Goal: Task Accomplishment & Management: Use online tool/utility

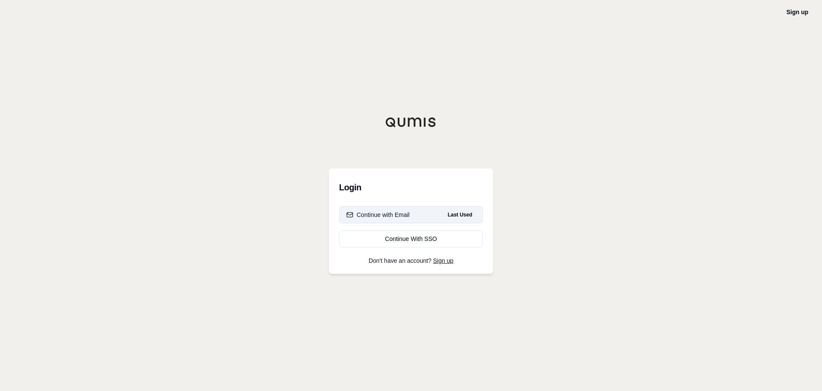
click at [388, 213] on div "Continue with Email" at bounding box center [377, 214] width 63 height 9
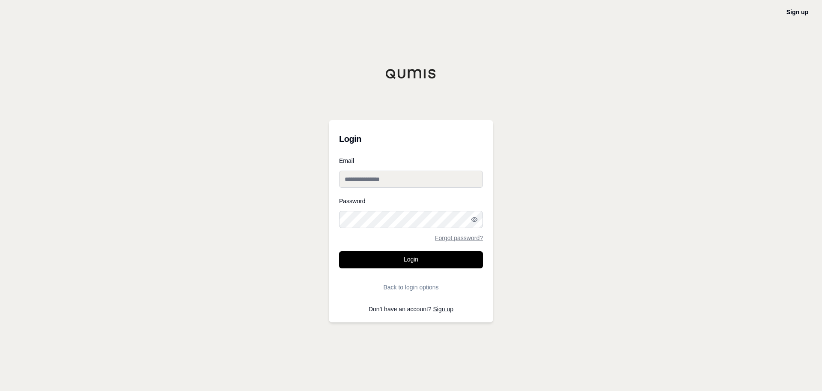
type input "**********"
click at [394, 261] on button "Login" at bounding box center [411, 259] width 144 height 17
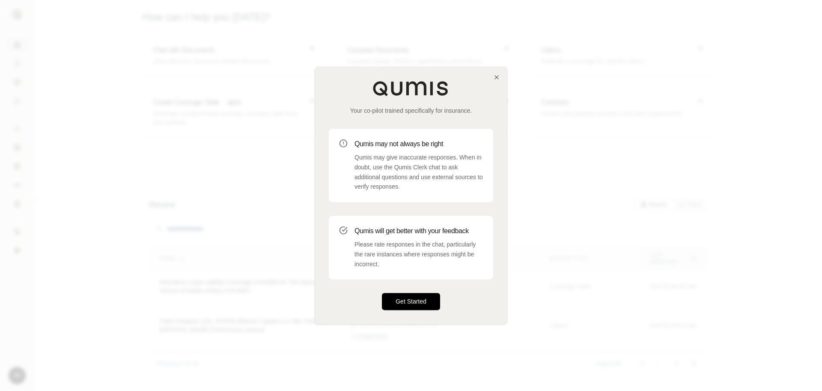
click at [412, 303] on button "Get Started" at bounding box center [411, 301] width 58 height 17
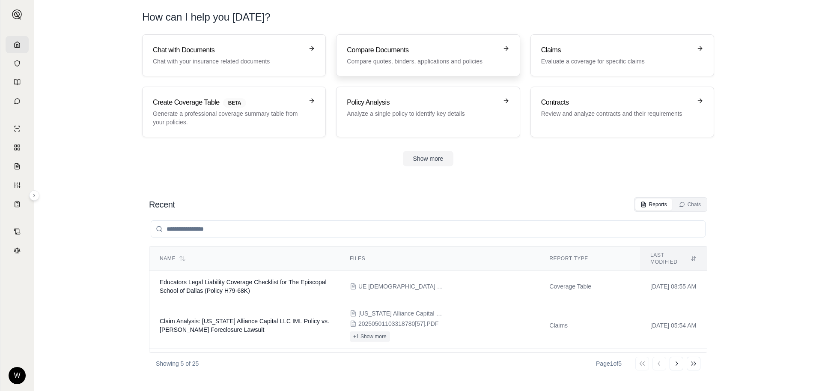
click at [384, 55] on h3 "Compare Documents" at bounding box center [422, 50] width 150 height 10
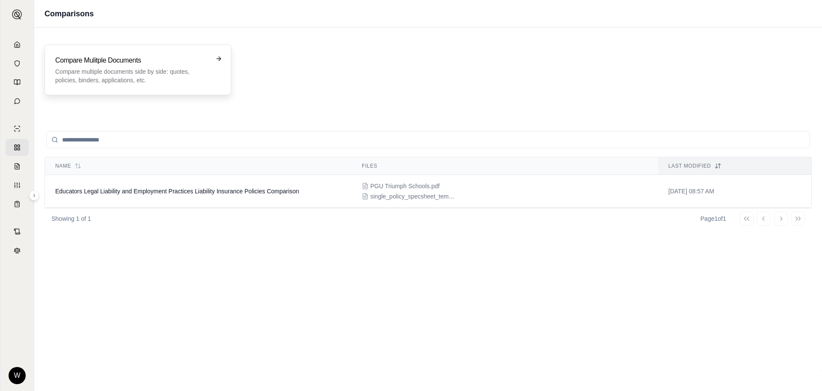
click at [212, 57] on div "Compare Mulitple Documents Compare multiple documents side by side: quotes, pol…" at bounding box center [137, 69] width 165 height 29
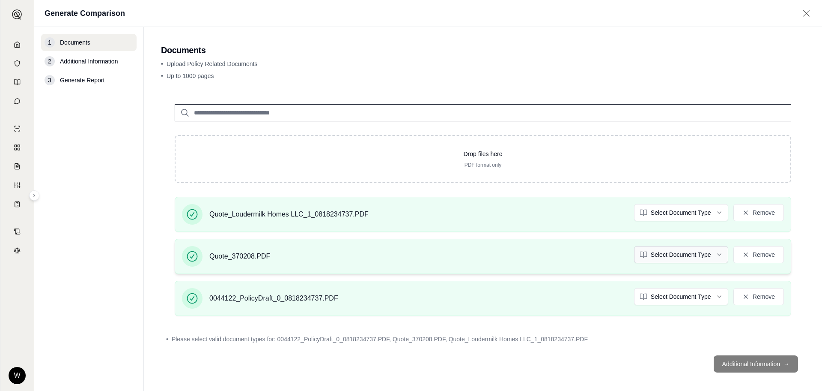
click at [710, 254] on html "W Generate Comparison 1 Documents 2 Additional Information 3 Generate Report Do…" at bounding box center [411, 195] width 822 height 391
click at [683, 214] on html "Document type updated successfully W Generate Comparison 1 Documents 2 Addition…" at bounding box center [411, 195] width 822 height 391
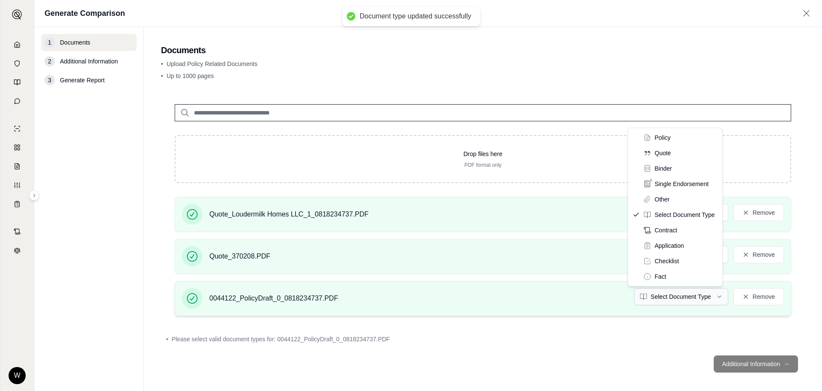
click at [672, 294] on html "Document type updated successfully W Generate Comparison 1 Documents 2 Addition…" at bounding box center [411, 195] width 822 height 391
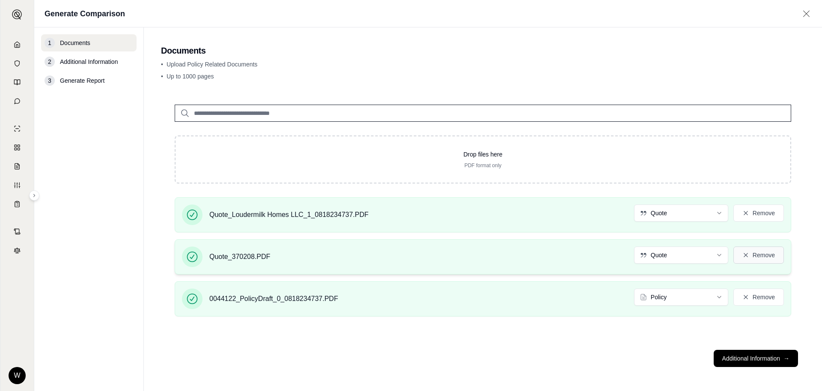
click at [752, 253] on button "Remove" at bounding box center [758, 254] width 51 height 17
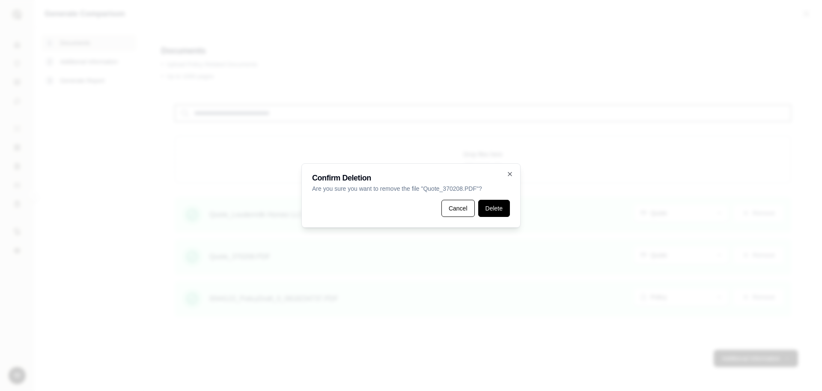
click at [492, 208] on button "Delete" at bounding box center [494, 208] width 32 height 17
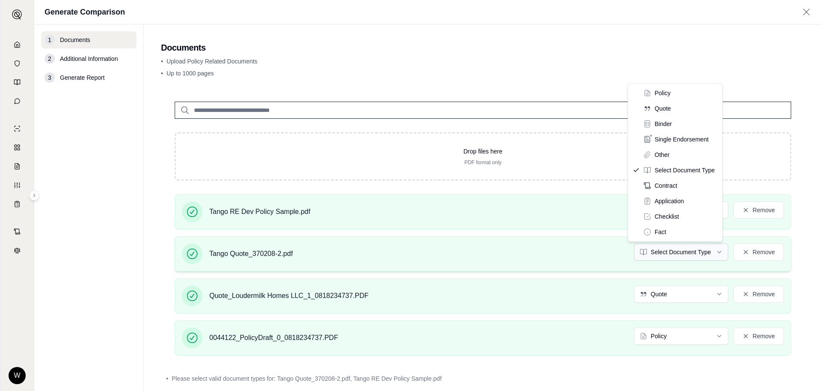
click at [715, 250] on html "W Generate Comparison 1 Documents 2 Additional Information 3 Generate Report Do…" at bounding box center [411, 195] width 822 height 391
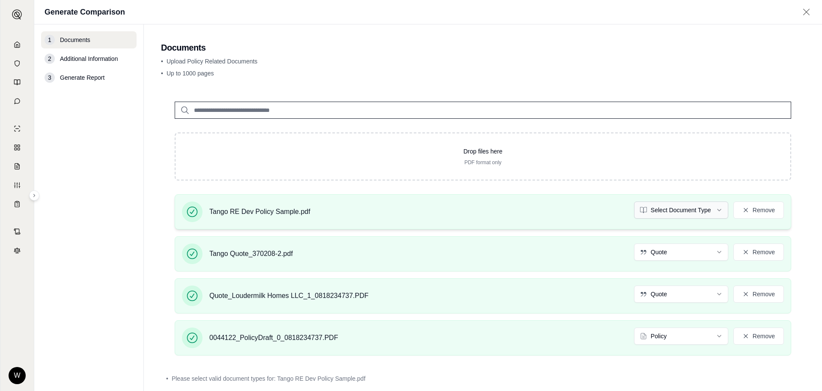
click at [714, 207] on html "W Generate Comparison 1 Documents 2 Additional Information 3 Generate Report Do…" at bounding box center [411, 195] width 822 height 391
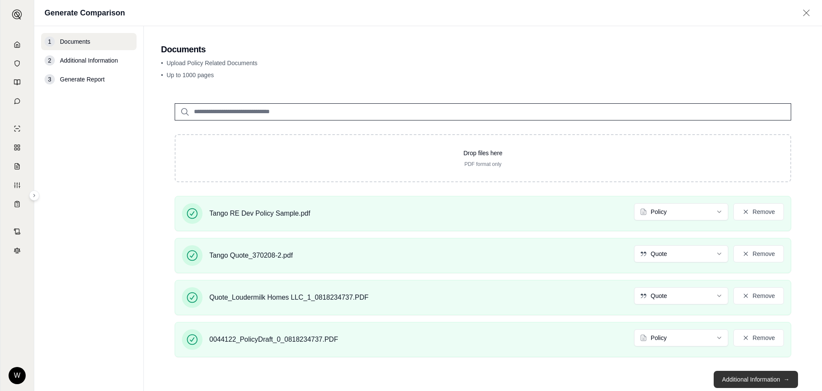
click at [733, 377] on button "Additional Information →" at bounding box center [756, 378] width 84 height 17
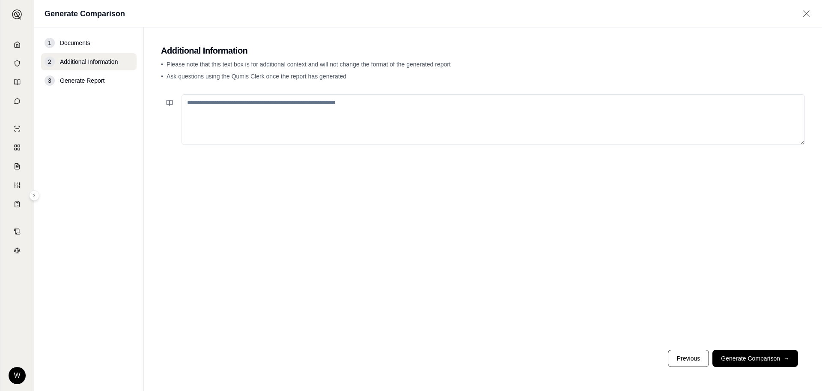
click at [239, 112] on textarea at bounding box center [493, 119] width 623 height 51
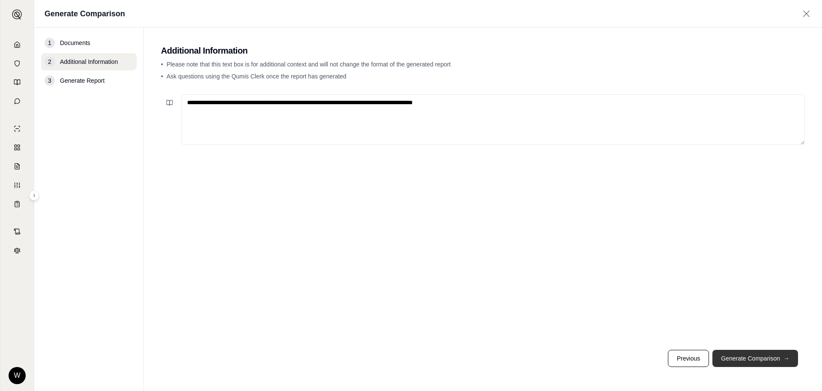
type textarea "**********"
click at [767, 356] on button "Generate Comparison →" at bounding box center [756, 357] width 86 height 17
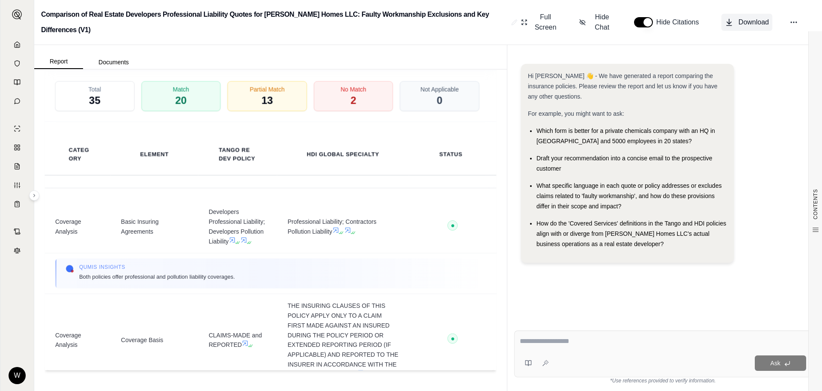
click at [730, 24] on icon at bounding box center [729, 22] width 9 height 9
click at [15, 81] on icon at bounding box center [17, 82] width 7 height 7
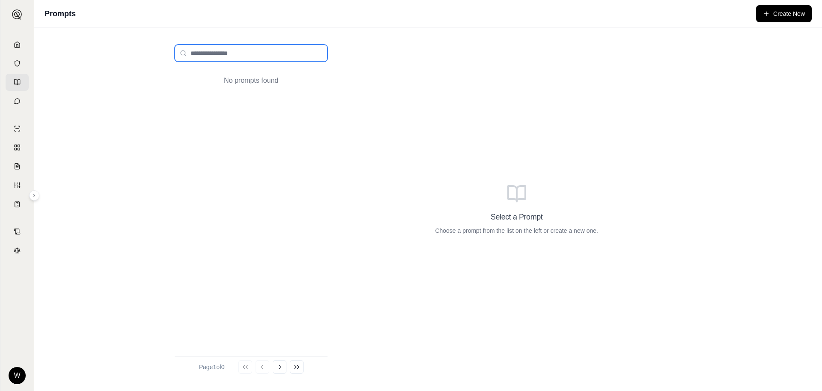
click at [227, 49] on input "search" at bounding box center [251, 53] width 153 height 17
type input "**********"
click at [18, 150] on rect at bounding box center [19, 149] width 2 height 2
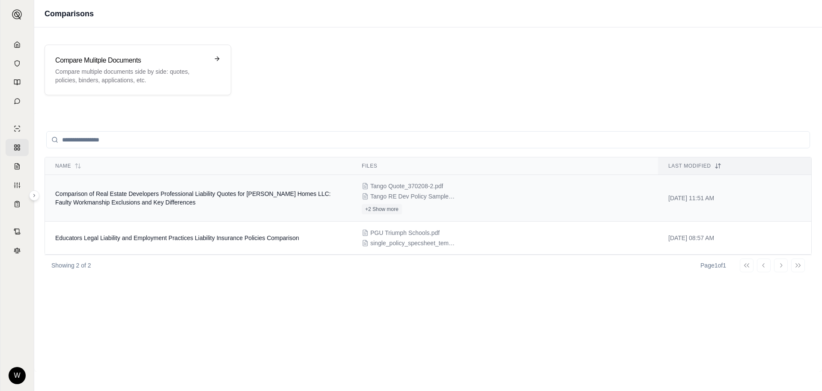
click at [396, 189] on span "Tango Quote_370208-2.pdf" at bounding box center [406, 186] width 73 height 9
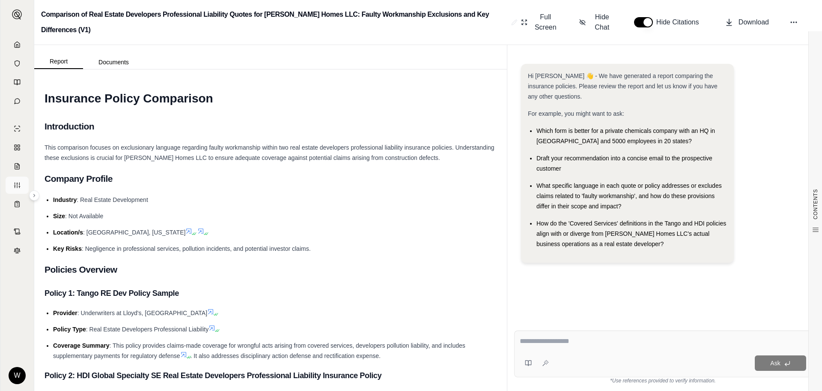
click at [15, 183] on icon at bounding box center [17, 185] width 7 height 7
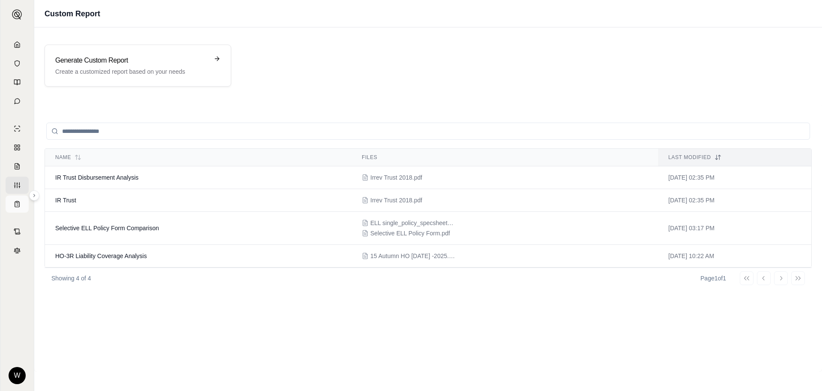
click at [16, 207] on link at bounding box center [17, 203] width 23 height 17
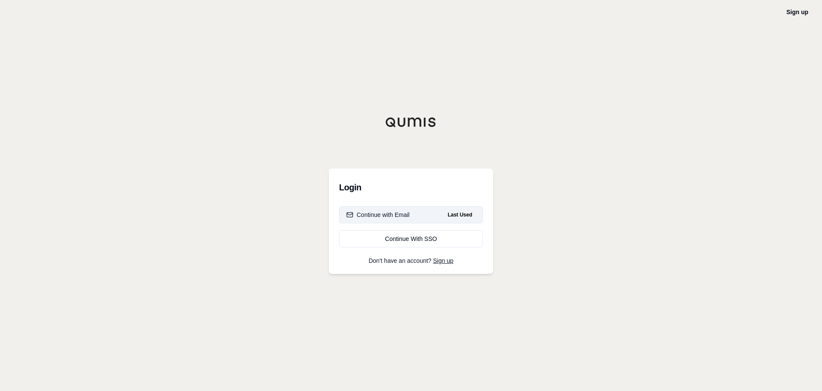
click at [377, 214] on div "Continue with Email" at bounding box center [377, 214] width 63 height 9
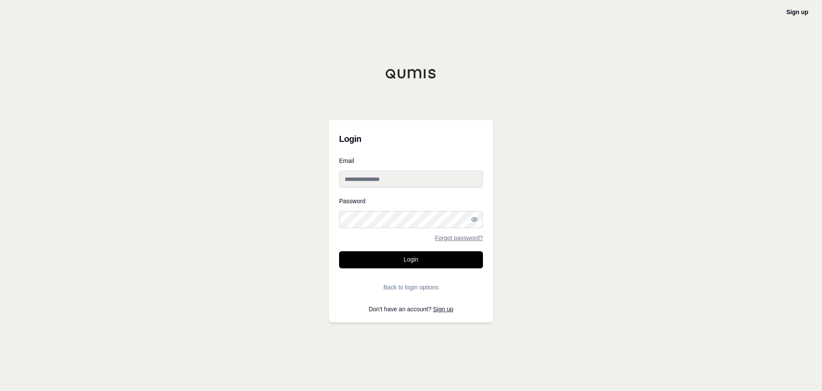
type input "**********"
click at [378, 260] on button "Login" at bounding box center [411, 259] width 144 height 17
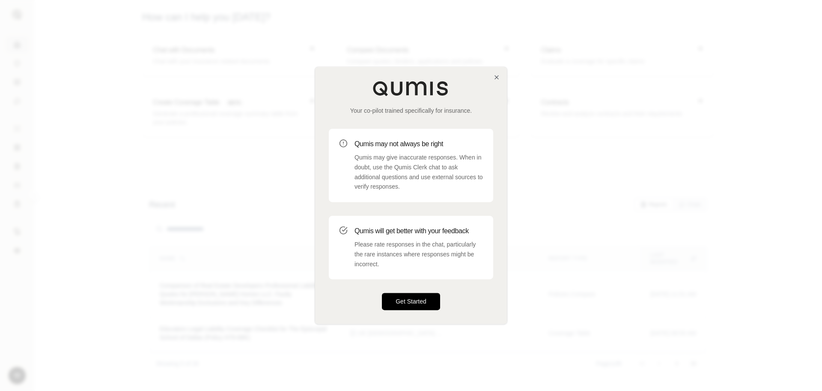
click at [403, 304] on button "Get Started" at bounding box center [411, 301] width 58 height 17
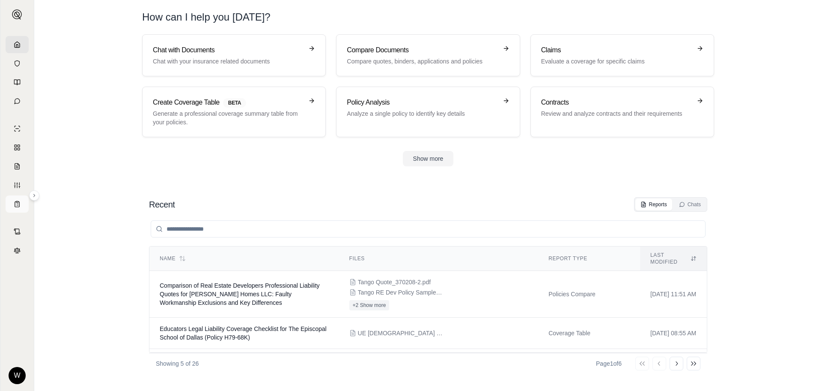
click at [15, 203] on icon at bounding box center [17, 203] width 7 height 7
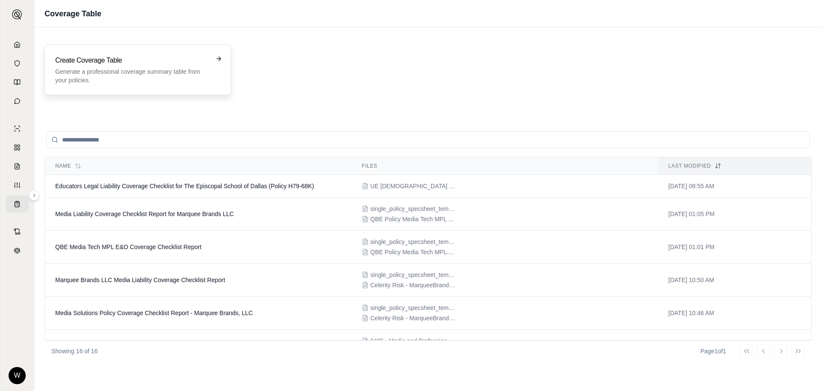
click at [139, 73] on p "Generate a professional coverage summary table from your policies." at bounding box center [131, 75] width 153 height 17
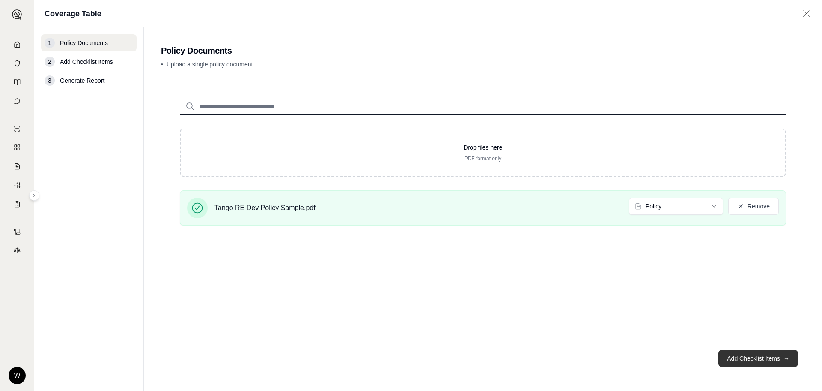
click at [750, 358] on button "Add Checklist Items →" at bounding box center [759, 357] width 80 height 17
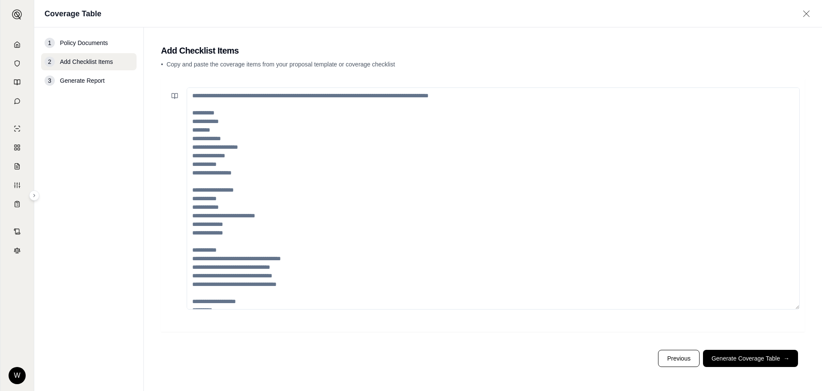
click at [200, 98] on textarea at bounding box center [493, 198] width 613 height 222
click at [200, 122] on textarea at bounding box center [493, 198] width 613 height 222
paste textarea "**********"
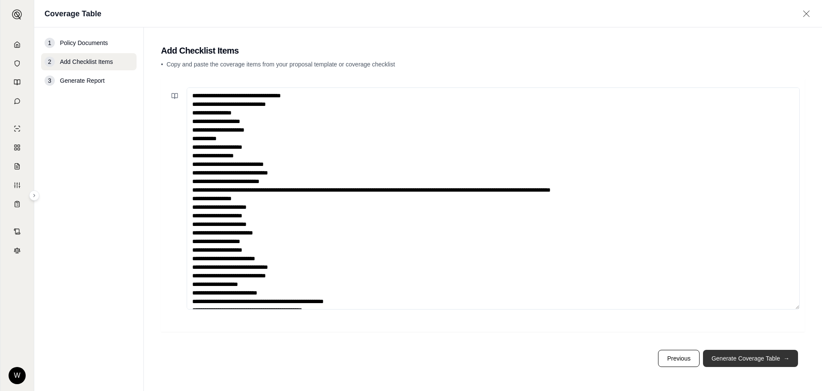
type textarea "**********"
click at [751, 359] on button "Generate Coverage Table →" at bounding box center [750, 357] width 95 height 17
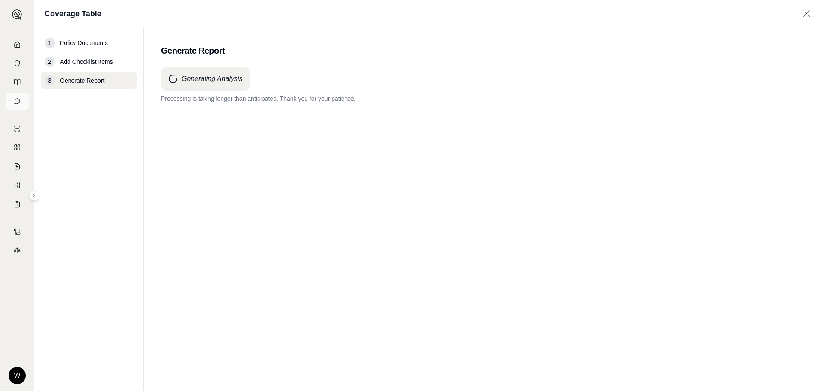
click at [15, 99] on icon at bounding box center [17, 101] width 7 height 7
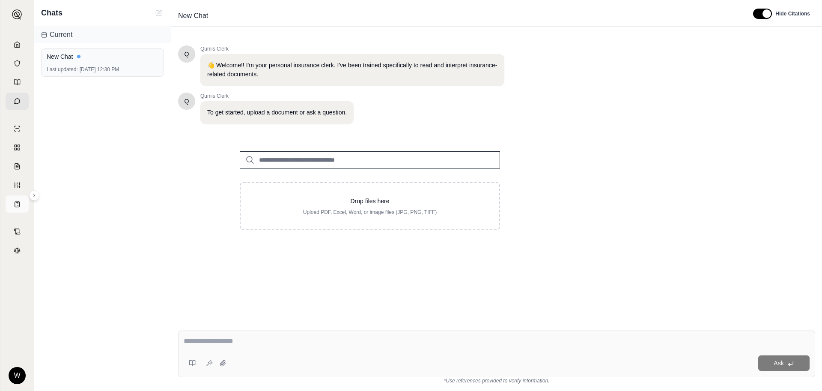
click at [16, 200] on icon at bounding box center [17, 203] width 7 height 7
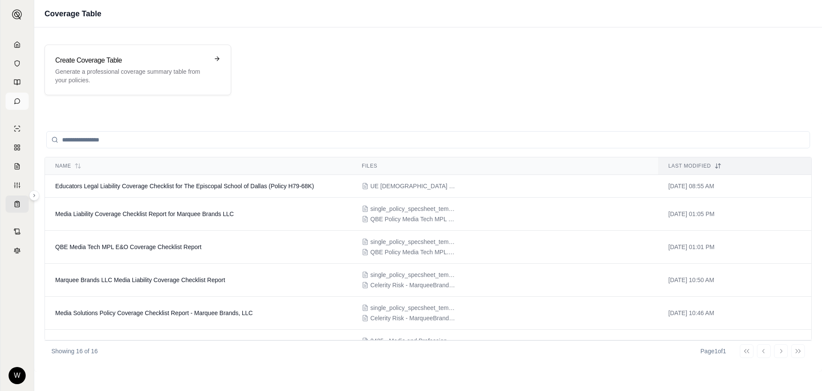
click at [17, 101] on icon at bounding box center [17, 101] width 7 height 7
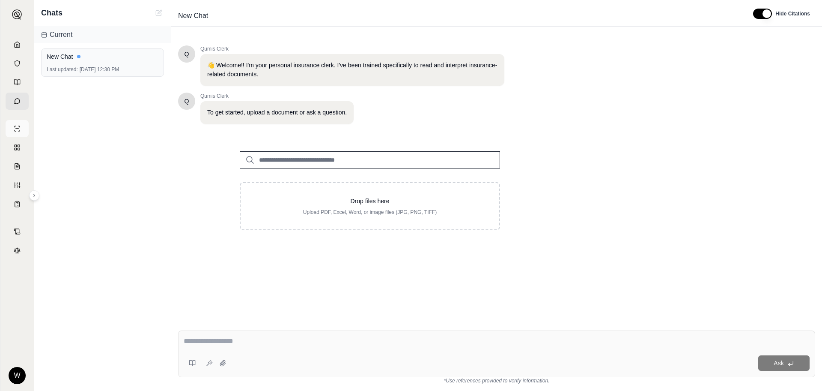
click at [21, 132] on link at bounding box center [17, 128] width 23 height 17
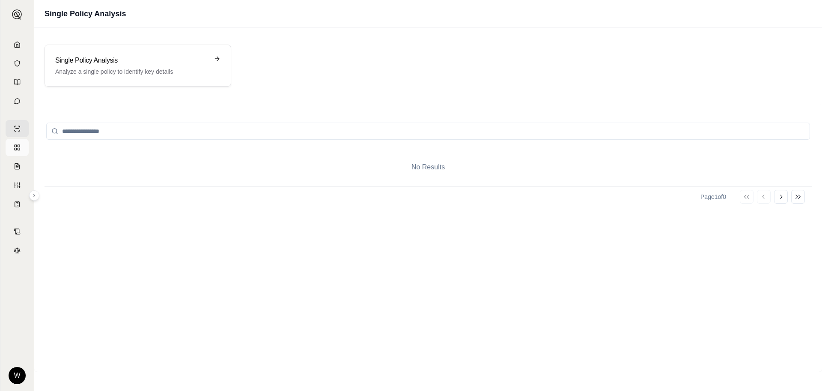
click at [21, 149] on link at bounding box center [17, 147] width 23 height 17
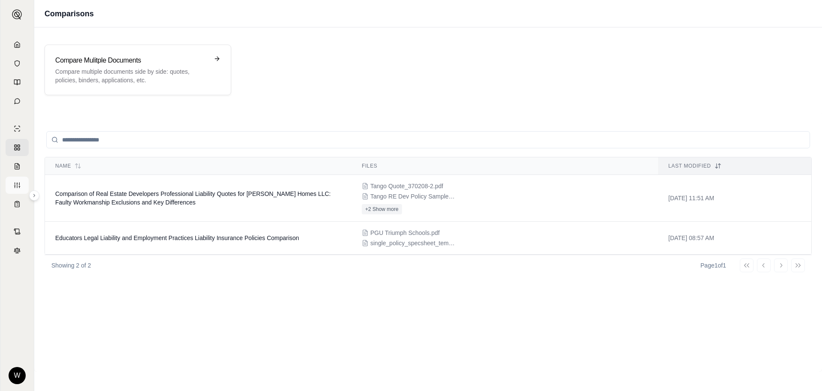
click at [22, 186] on link at bounding box center [17, 184] width 23 height 17
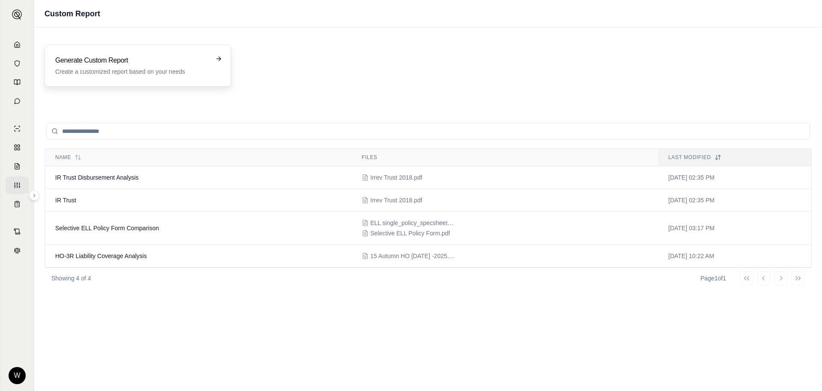
click at [216, 57] on icon at bounding box center [218, 58] width 7 height 7
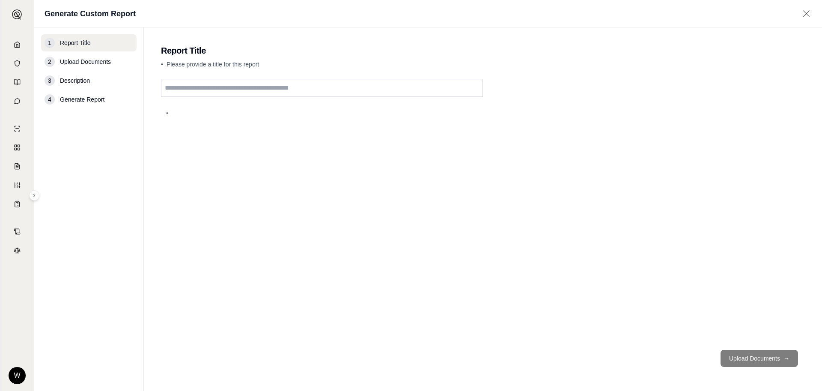
click at [220, 89] on input "text" at bounding box center [322, 88] width 322 height 18
type input "**********"
click at [746, 361] on button "Upload Documents →" at bounding box center [760, 357] width 78 height 17
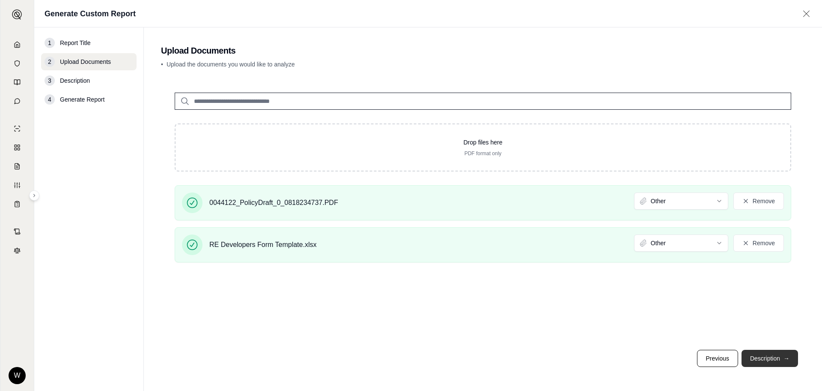
click at [770, 354] on button "Description →" at bounding box center [770, 357] width 57 height 17
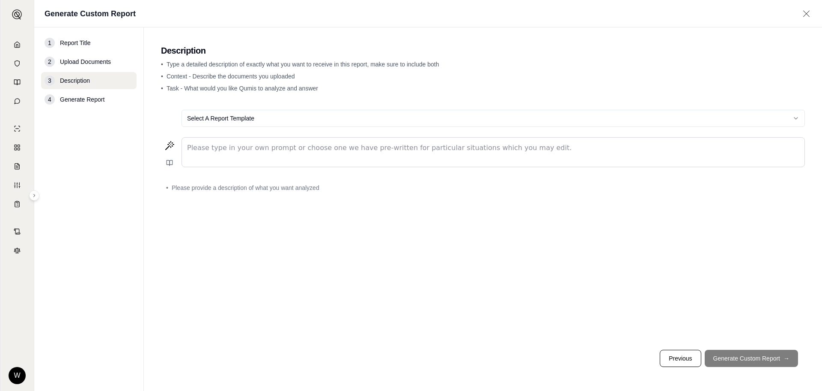
click at [258, 116] on html "W Generate Custom Report 1 Report Title 2 Upload Documents 3 Description 4 Gene…" at bounding box center [411, 195] width 822 height 391
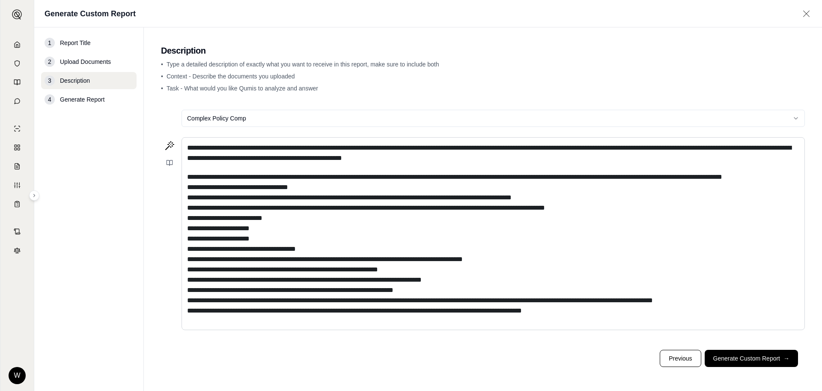
click at [285, 119] on html "**********" at bounding box center [411, 195] width 822 height 391
drag, startPoint x: 334, startPoint y: 176, endPoint x: 252, endPoint y: 177, distance: 81.4
click at [252, 177] on span "editable markdown" at bounding box center [454, 243] width 535 height 140
click at [356, 175] on span "editable markdown" at bounding box center [461, 243] width 548 height 140
drag, startPoint x: 551, startPoint y: 178, endPoint x: 444, endPoint y: 180, distance: 106.7
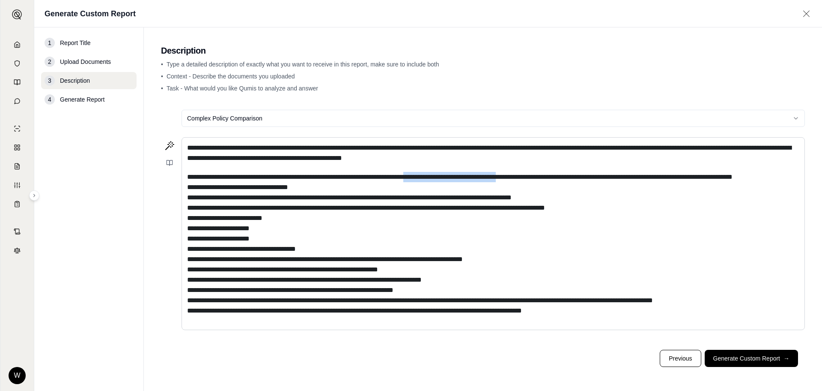
click at [444, 180] on span "editable markdown" at bounding box center [460, 243] width 546 height 140
drag, startPoint x: 333, startPoint y: 179, endPoint x: 271, endPoint y: 177, distance: 62.5
click at [271, 177] on span "editable markdown" at bounding box center [447, 243] width 520 height 140
click at [306, 179] on span "editable markdown" at bounding box center [426, 243] width 479 height 140
click at [672, 361] on button "Previous" at bounding box center [680, 357] width 41 height 17
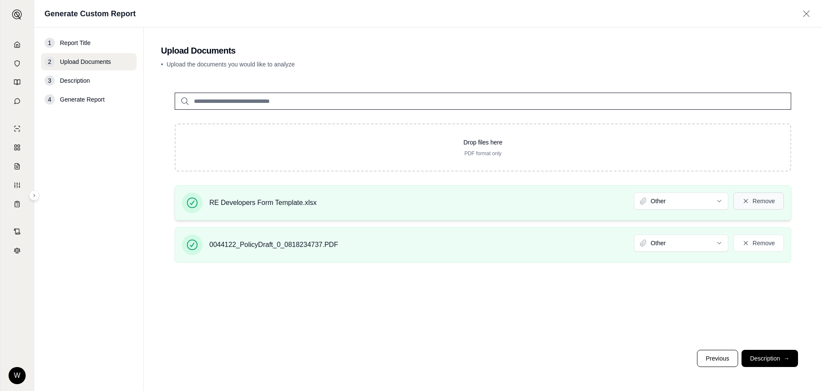
click at [761, 203] on button "Remove" at bounding box center [758, 200] width 51 height 17
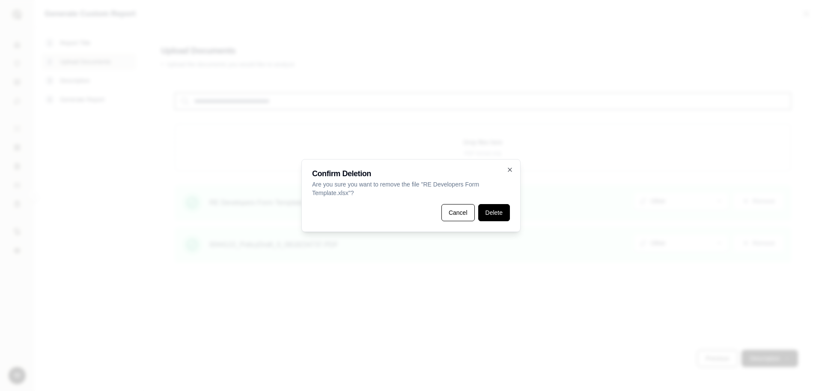
click at [498, 210] on button "Delete" at bounding box center [494, 212] width 32 height 17
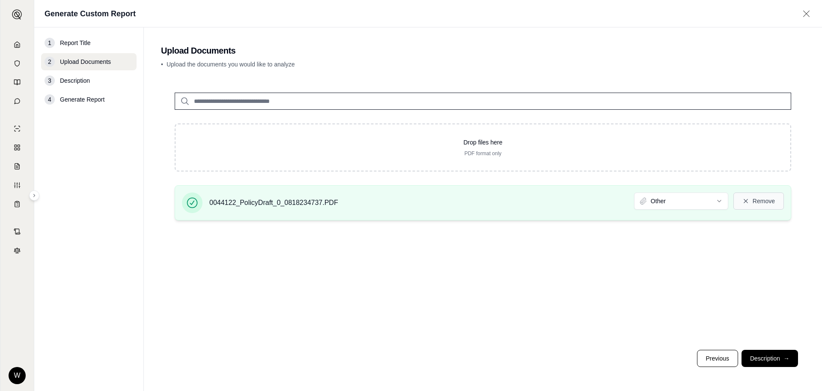
click at [762, 200] on button "Remove" at bounding box center [758, 200] width 51 height 17
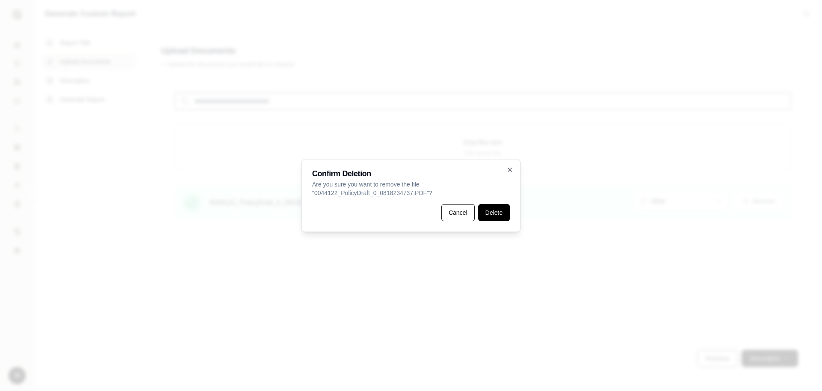
click at [495, 214] on button "Delete" at bounding box center [494, 212] width 32 height 17
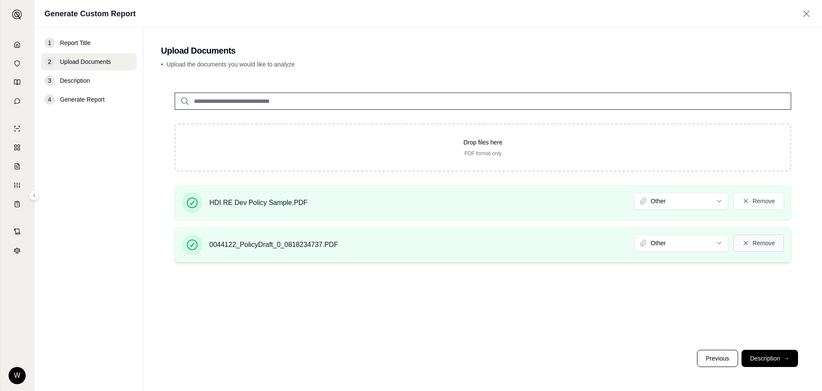
click at [754, 242] on button "Remove" at bounding box center [758, 242] width 51 height 17
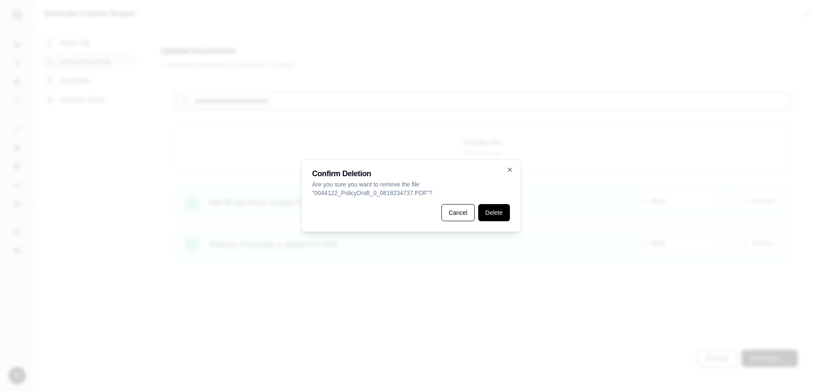
click at [489, 212] on button "Delete" at bounding box center [494, 212] width 32 height 17
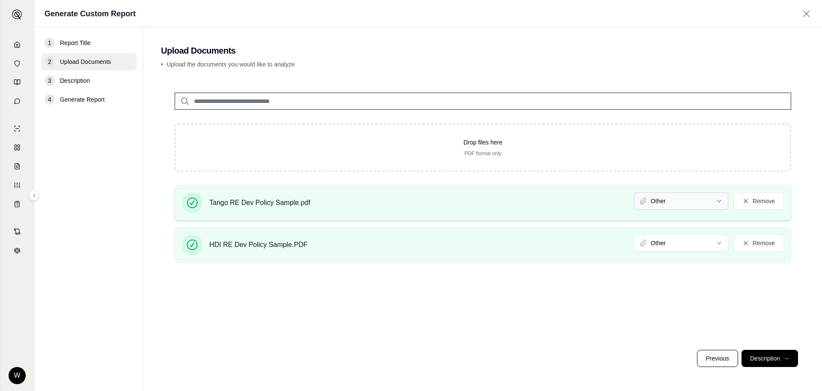
click at [719, 199] on html "W Generate Custom Report 1 Report Title 2 Upload Documents 3 Description 4 Gene…" at bounding box center [411, 195] width 822 height 391
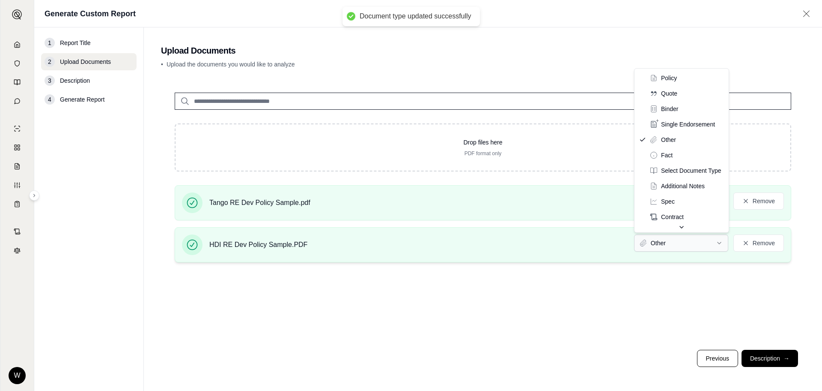
click at [719, 242] on html "Document type updated successfully W Generate Custom Report 1 Report Title 2 Up…" at bounding box center [411, 195] width 822 height 391
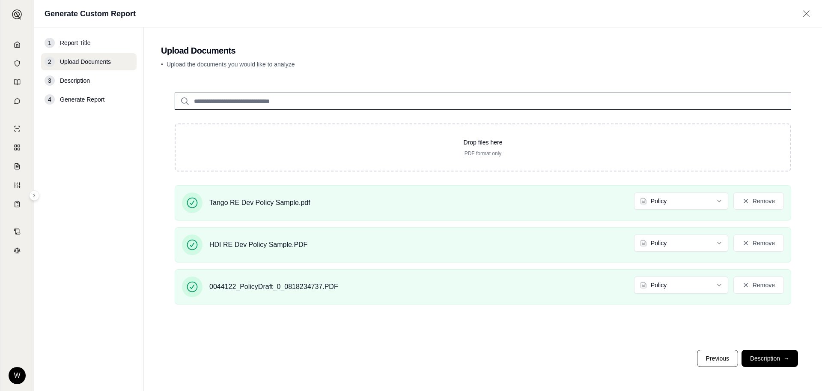
click at [624, 335] on div "Drop files here PDF format only Tango RE Dev Policy Sample.pdf Policy Remove HD…" at bounding box center [483, 211] width 644 height 264
click at [765, 356] on button "Description →" at bounding box center [770, 357] width 57 height 17
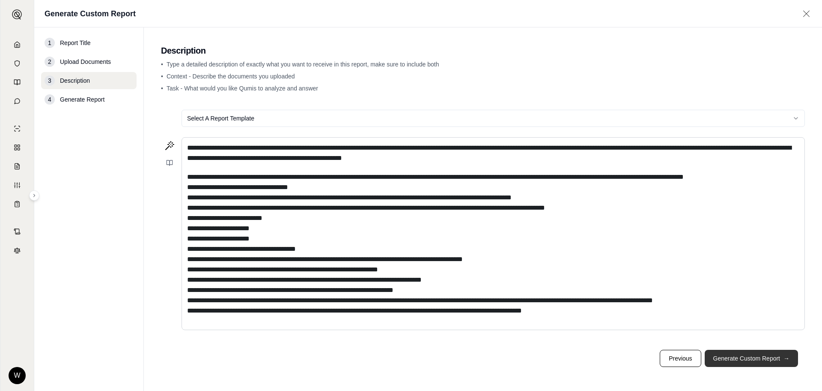
click at [727, 357] on button "Generate Custom Report →" at bounding box center [751, 357] width 93 height 17
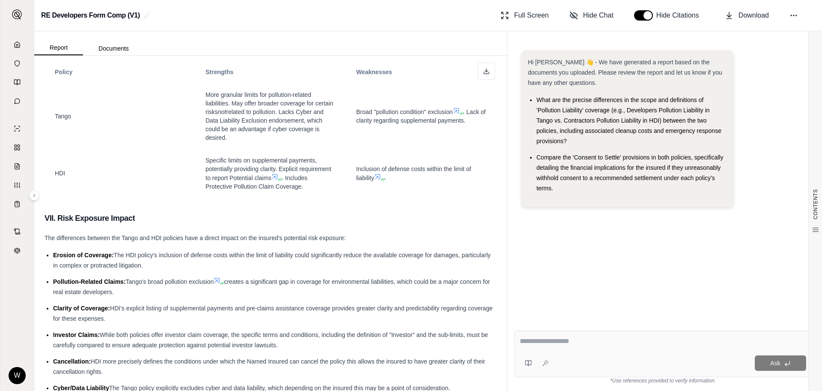
scroll to position [2159, 0]
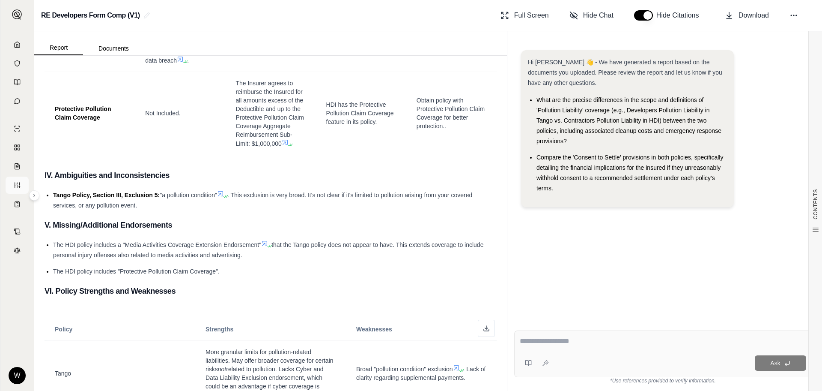
click at [16, 184] on icon at bounding box center [17, 185] width 7 height 7
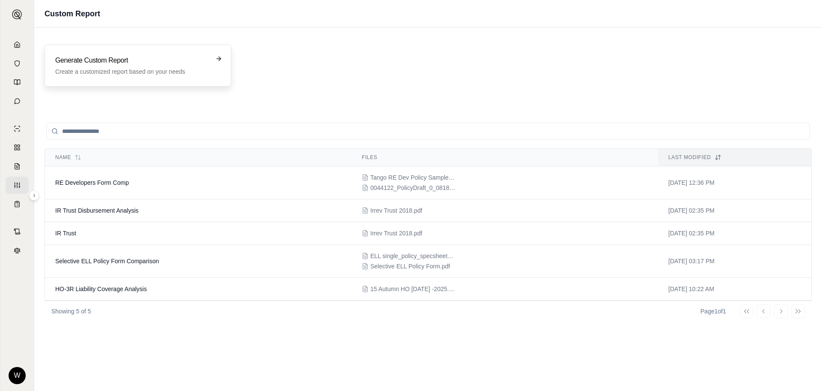
click at [210, 56] on div "Generate Custom Report Create a customized report based on your needs" at bounding box center [137, 65] width 165 height 21
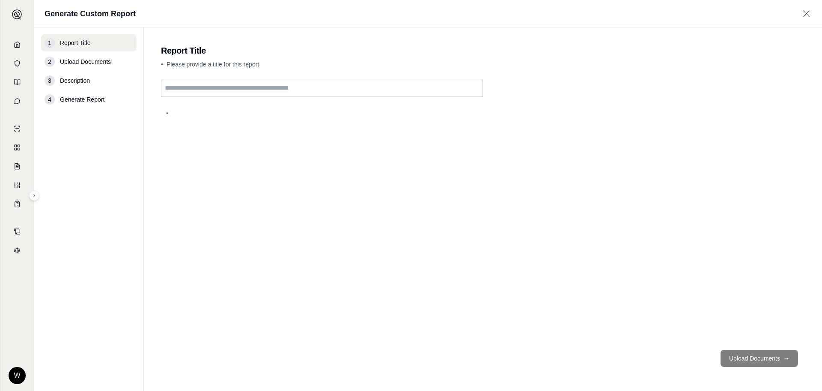
click at [211, 88] on input "text" at bounding box center [322, 88] width 322 height 18
drag, startPoint x: 214, startPoint y: 87, endPoint x: 149, endPoint y: 87, distance: 64.7
click at [149, 87] on main "**********" at bounding box center [483, 208] width 678 height 363
type input "**********"
click at [731, 358] on button "Upload Documents →" at bounding box center [760, 357] width 78 height 17
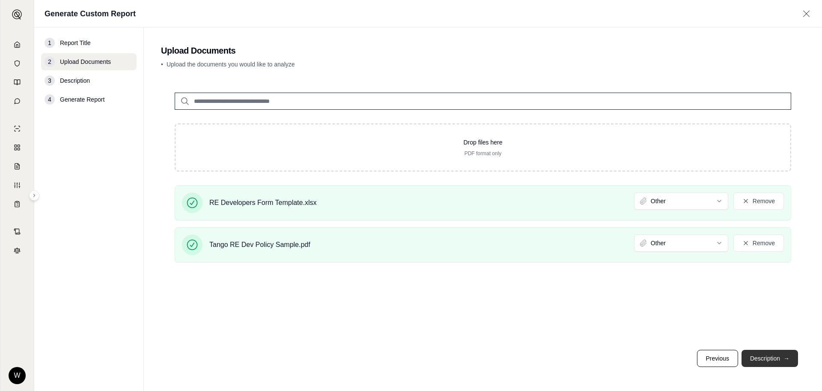
click at [782, 360] on button "Description →" at bounding box center [770, 357] width 57 height 17
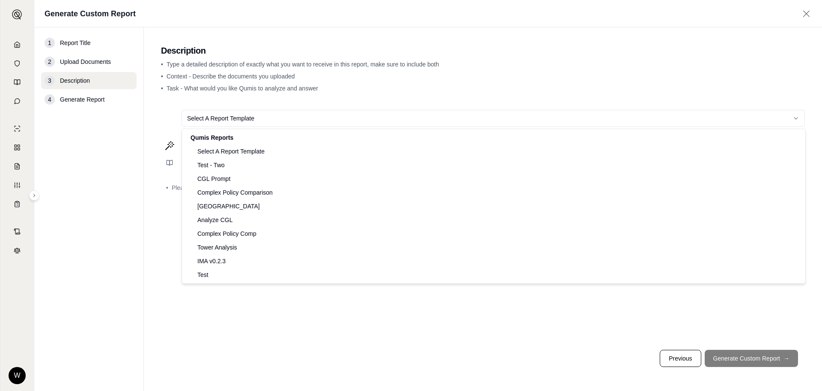
click at [261, 119] on html "W Generate Custom Report 1 Report Title 2 Upload Documents 3 Description 4 Gene…" at bounding box center [411, 195] width 822 height 391
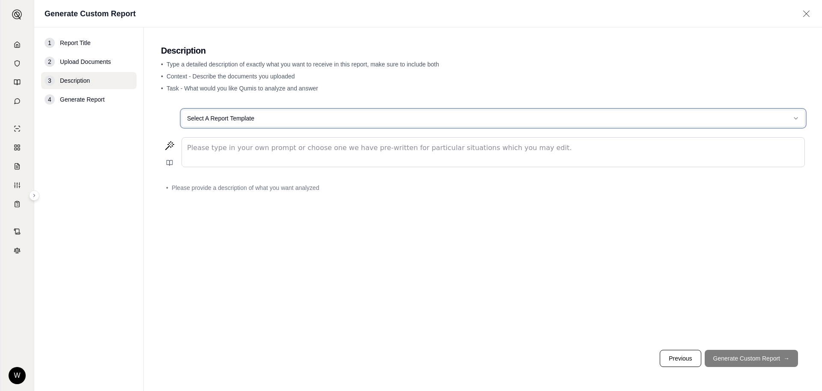
click at [288, 120] on html "W Generate Custom Report 1 Report Title 2 Upload Documents 3 Description 4 Gene…" at bounding box center [411, 195] width 822 height 391
click at [265, 150] on p "editable markdown" at bounding box center [493, 148] width 612 height 10
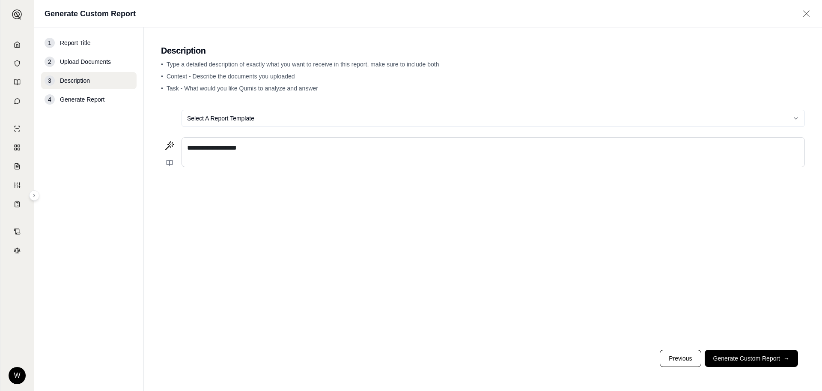
click at [219, 148] on span "**********" at bounding box center [212, 147] width 50 height 6
click at [272, 147] on p "**********" at bounding box center [493, 148] width 612 height 10
click at [188, 148] on span "**********" at bounding box center [235, 147] width 96 height 6
click at [494, 146] on p "**********" at bounding box center [493, 148] width 612 height 10
click at [292, 149] on span "**********" at bounding box center [321, 147] width 268 height 6
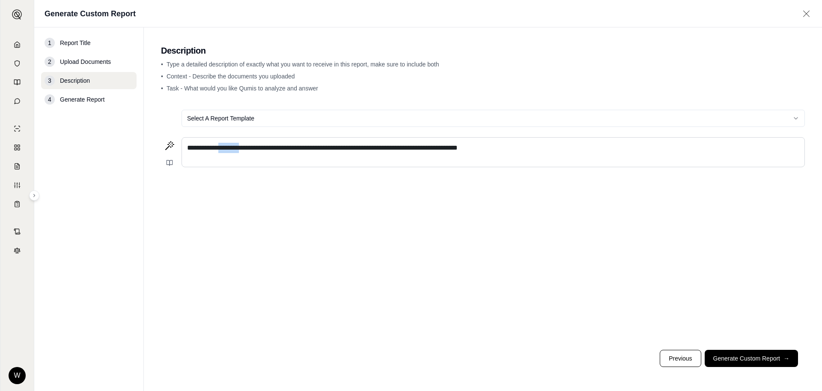
drag, startPoint x: 248, startPoint y: 149, endPoint x: 223, endPoint y: 152, distance: 25.0
click at [223, 148] on span "**********" at bounding box center [322, 147] width 271 height 6
click at [526, 149] on p "**********" at bounding box center [493, 148] width 612 height 10
click at [750, 357] on button "Generate Custom Report →" at bounding box center [751, 357] width 93 height 17
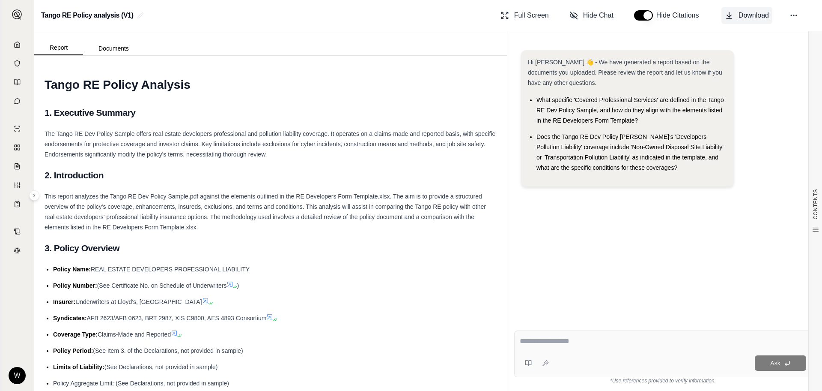
click at [739, 15] on span "Download" at bounding box center [754, 15] width 30 height 10
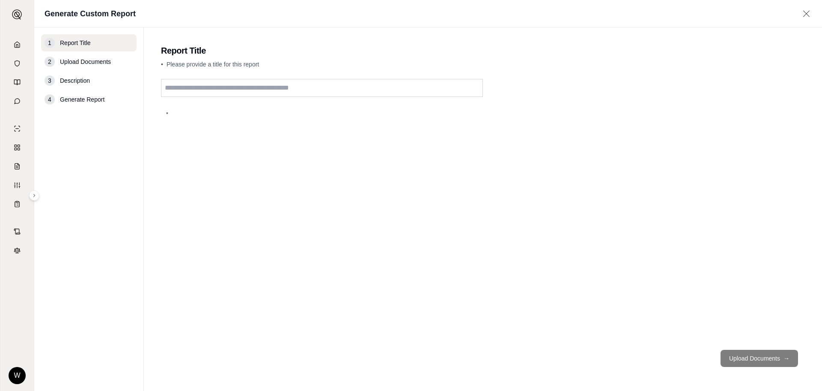
click at [69, 79] on span "Description" at bounding box center [75, 80] width 30 height 9
click at [194, 88] on input "text" at bounding box center [322, 88] width 322 height 18
click at [243, 88] on input "**********" at bounding box center [322, 88] width 322 height 18
drag, startPoint x: 240, startPoint y: 86, endPoint x: 239, endPoint y: 116, distance: 29.6
click at [240, 86] on input "**********" at bounding box center [322, 88] width 322 height 18
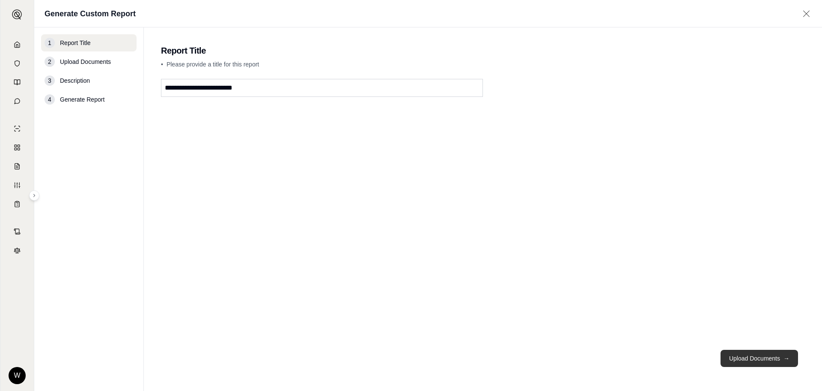
type input "**********"
click at [766, 358] on button "Upload Documents →" at bounding box center [760, 357] width 78 height 17
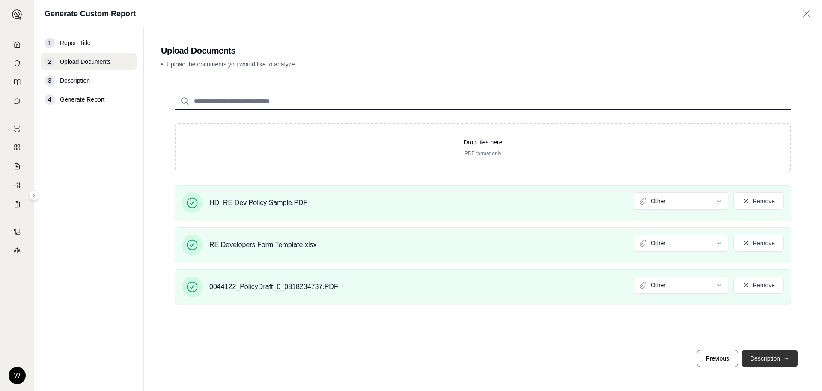
click at [777, 357] on button "Description →" at bounding box center [770, 357] width 57 height 17
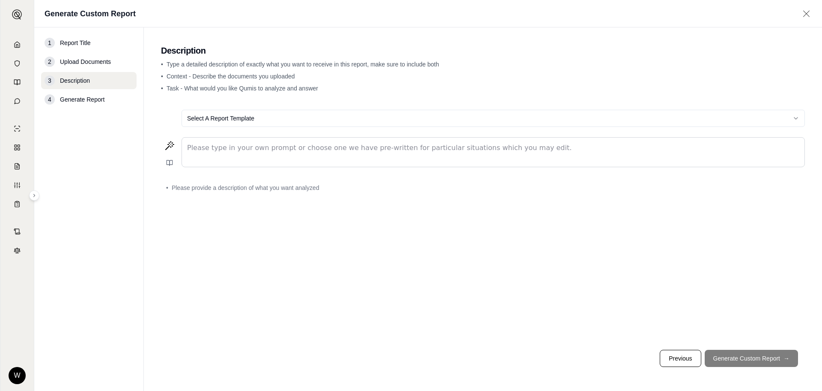
click at [234, 151] on p "editable markdown" at bounding box center [493, 148] width 612 height 10
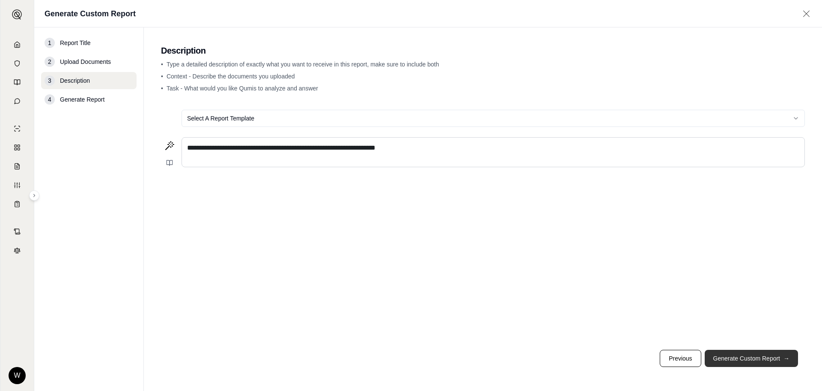
click at [740, 360] on button "Generate Custom Report →" at bounding box center [751, 357] width 93 height 17
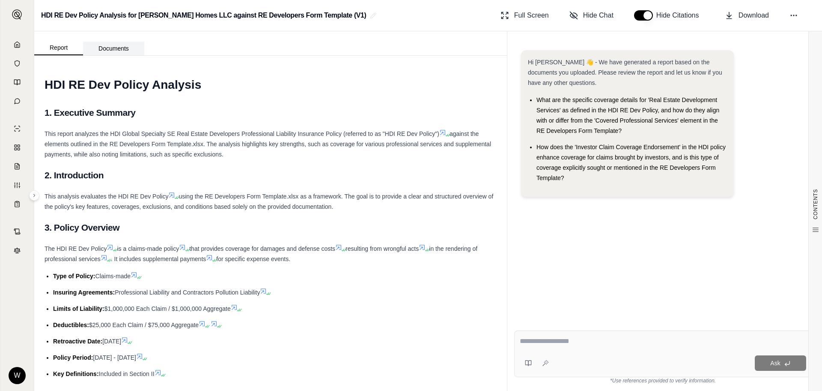
click at [113, 50] on button "Documents" at bounding box center [113, 49] width 61 height 14
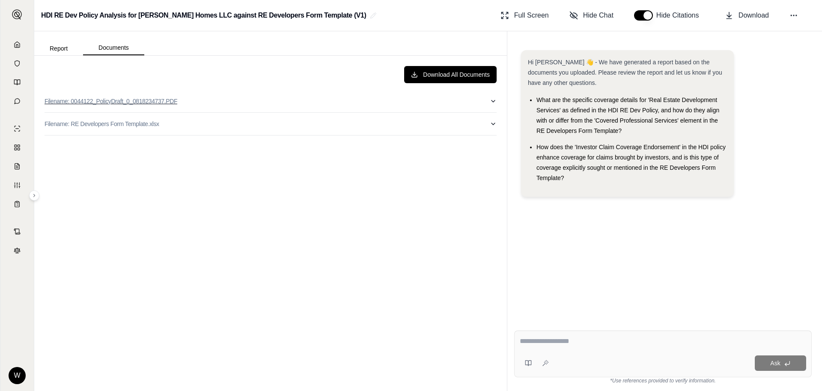
click at [160, 99] on p "Filename: 0044122_PolicyDraft_0_0818234737.PDF" at bounding box center [111, 101] width 133 height 9
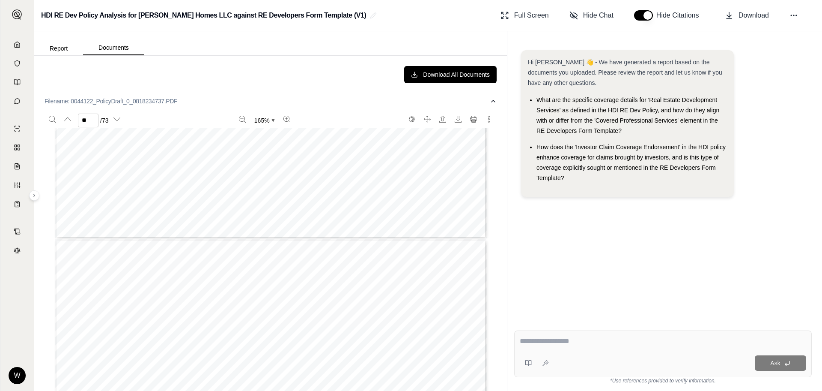
type input "**"
click at [51, 50] on button "Report" at bounding box center [58, 49] width 49 height 14
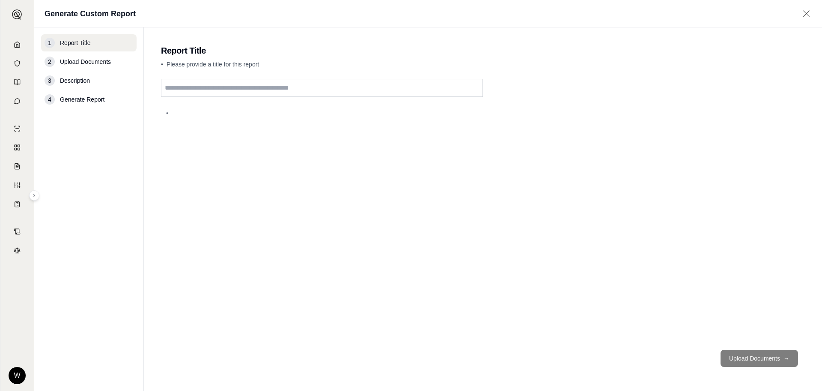
click at [178, 84] on input "text" at bounding box center [322, 88] width 322 height 18
type input "**********"
click at [743, 361] on button "Upload Documents →" at bounding box center [760, 357] width 78 height 17
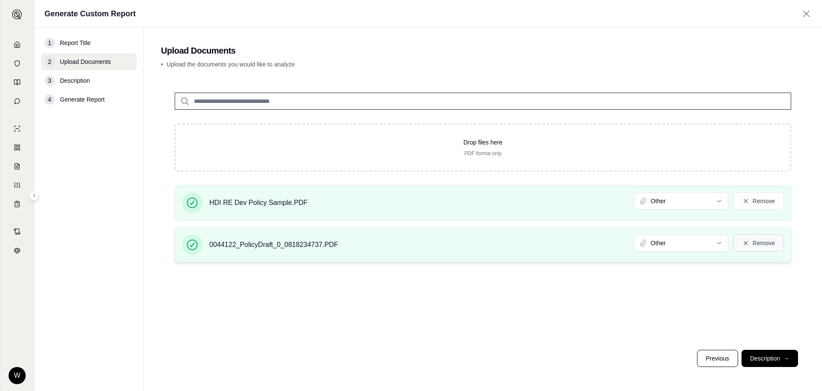
click at [771, 241] on button "Remove" at bounding box center [758, 242] width 51 height 17
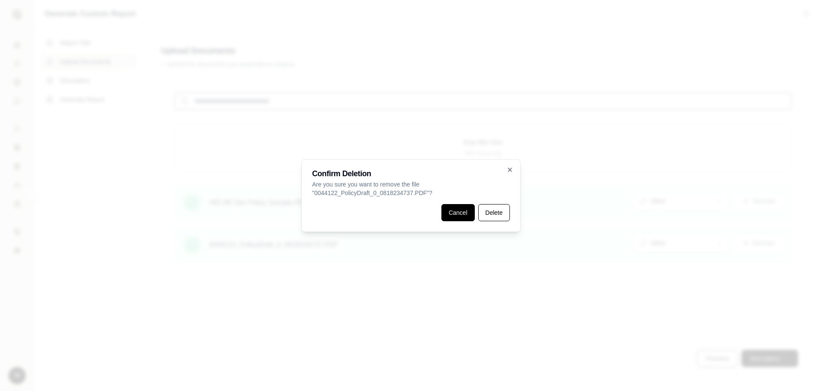
click at [468, 215] on button "Cancel" at bounding box center [457, 212] width 33 height 17
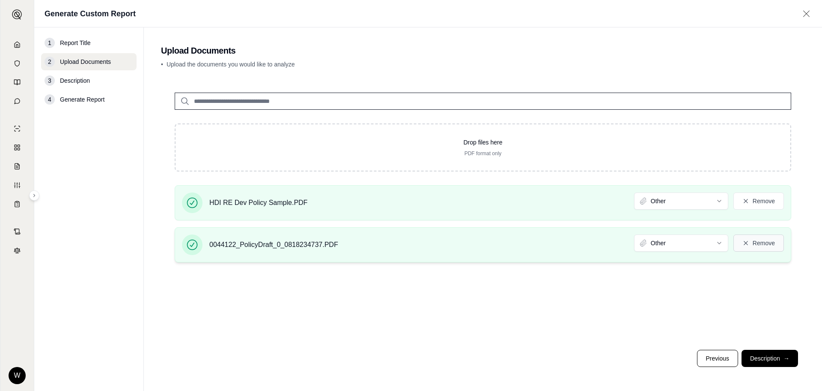
click at [768, 242] on button "Remove" at bounding box center [758, 242] width 51 height 17
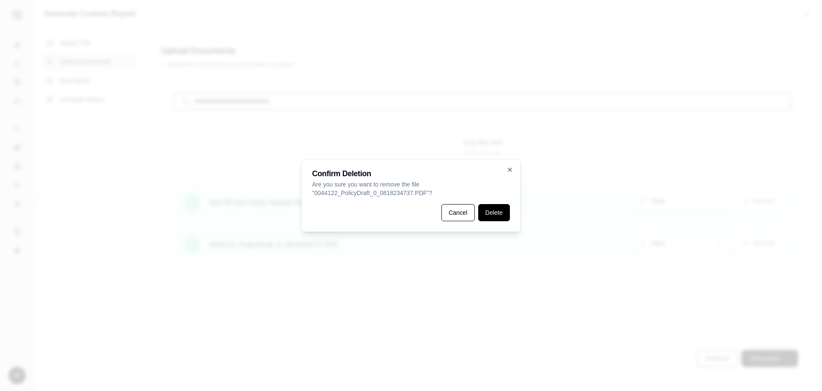
click at [495, 215] on button "Delete" at bounding box center [494, 212] width 32 height 17
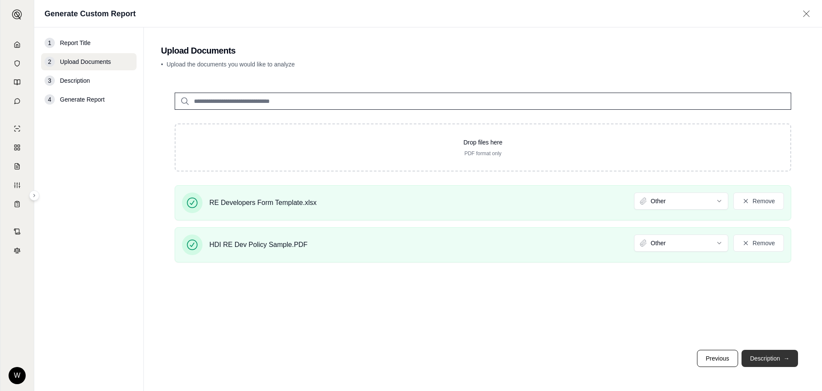
click at [778, 360] on button "Description →" at bounding box center [770, 357] width 57 height 17
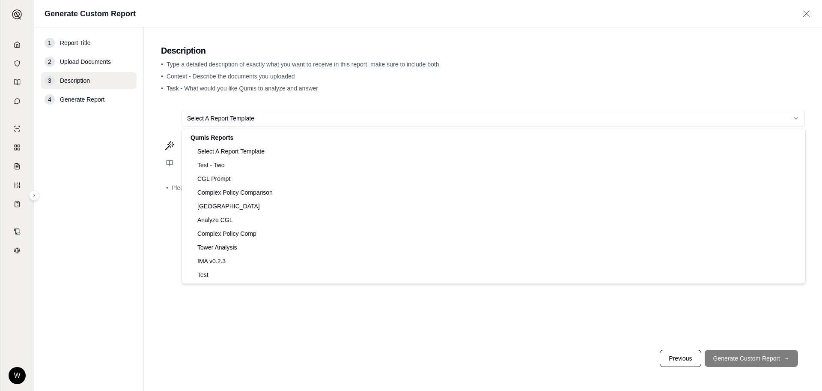
click at [287, 116] on html "W Generate Custom Report 1 Report Title 2 Upload Documents 3 Description 4 Gene…" at bounding box center [411, 195] width 822 height 391
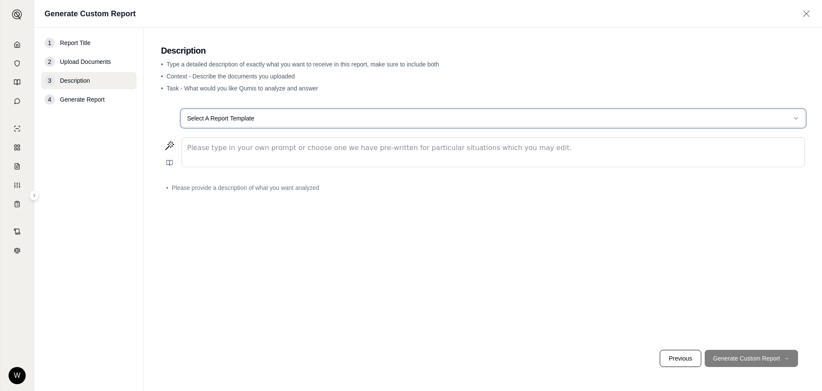
click at [287, 116] on html "W Generate Custom Report 1 Report Title 2 Upload Documents 3 Description 4 Gene…" at bounding box center [411, 195] width 822 height 391
click at [268, 148] on p "editable markdown" at bounding box center [493, 148] width 612 height 10
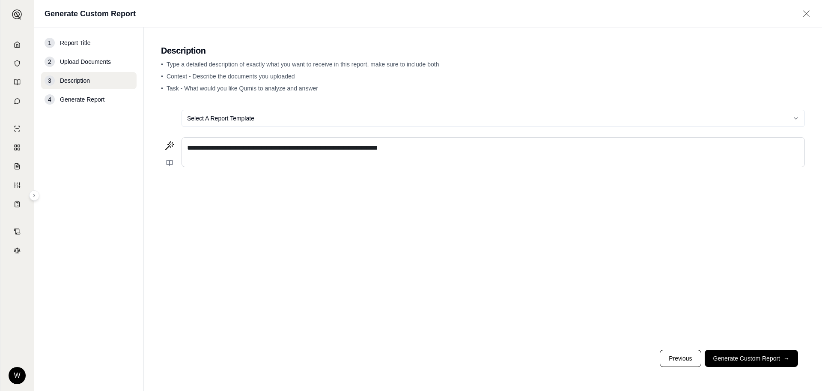
click at [310, 149] on span "**********" at bounding box center [282, 147] width 191 height 6
click at [761, 360] on button "Generate Custom Report →" at bounding box center [751, 357] width 93 height 17
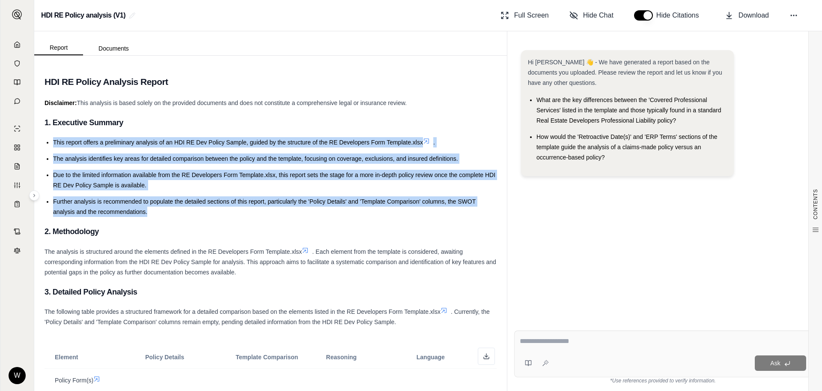
drag, startPoint x: 54, startPoint y: 141, endPoint x: 285, endPoint y: 209, distance: 240.5
click at [285, 209] on ul "This report offers a preliminary analysis of an HDI RE Dev Policy Sample, guide…" at bounding box center [271, 177] width 452 height 80
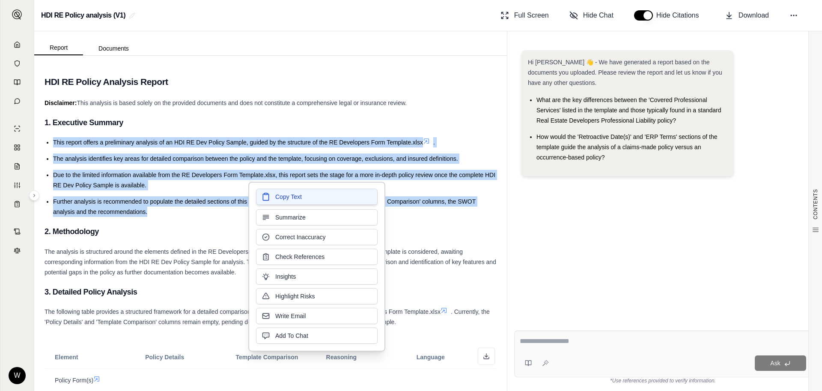
click at [313, 195] on button "Copy Text" at bounding box center [317, 196] width 122 height 16
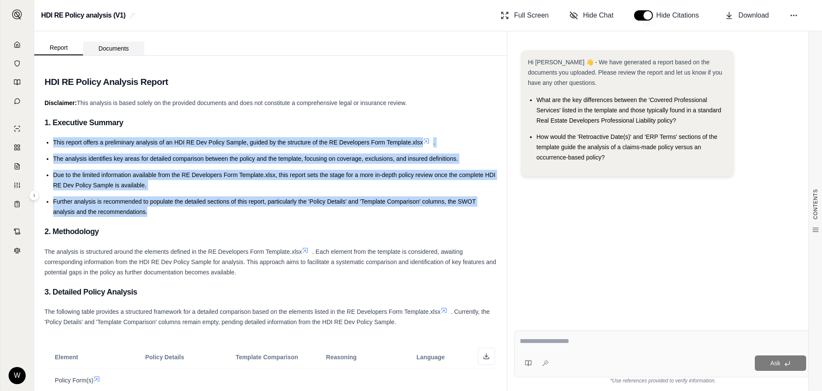
click at [109, 48] on button "Documents" at bounding box center [113, 49] width 61 height 14
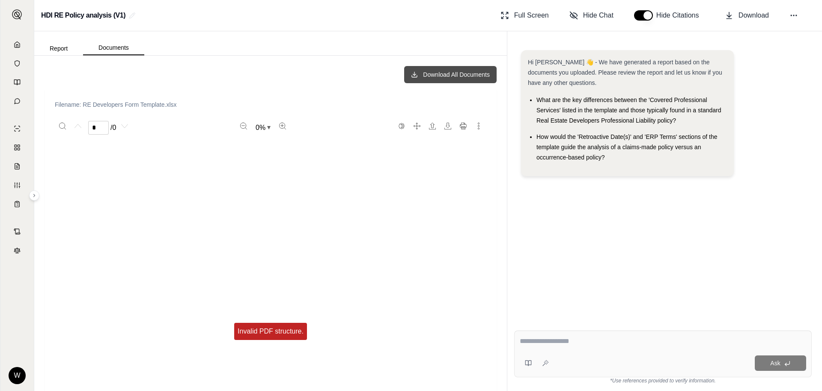
click at [427, 77] on button "Download All Documents" at bounding box center [450, 74] width 92 height 17
click at [51, 46] on button "Report" at bounding box center [58, 49] width 49 height 14
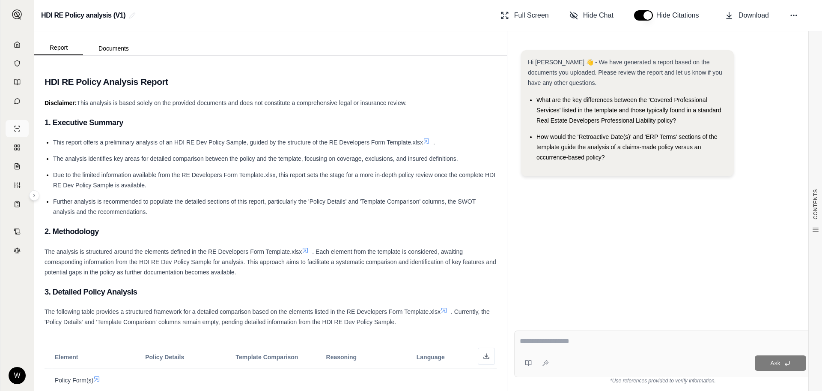
click at [17, 127] on icon at bounding box center [17, 128] width 7 height 7
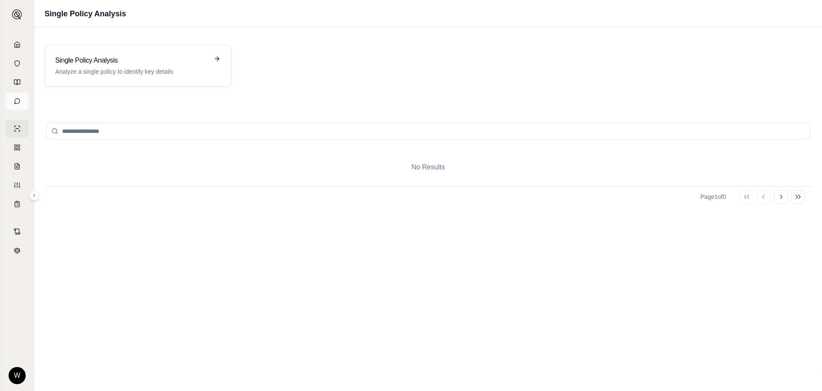
click at [19, 101] on icon at bounding box center [17, 101] width 7 height 7
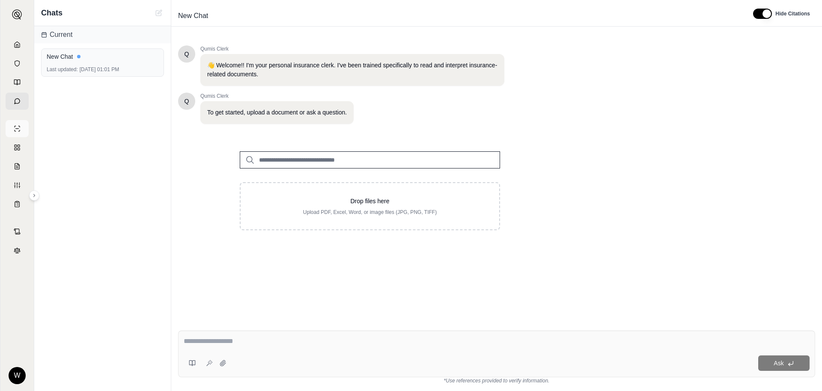
click at [22, 130] on link at bounding box center [17, 128] width 23 height 17
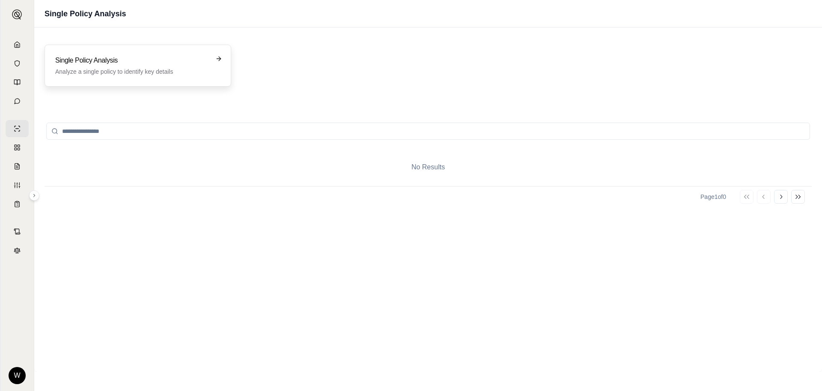
click at [205, 63] on h3 "Single Policy Analysis" at bounding box center [131, 60] width 153 height 10
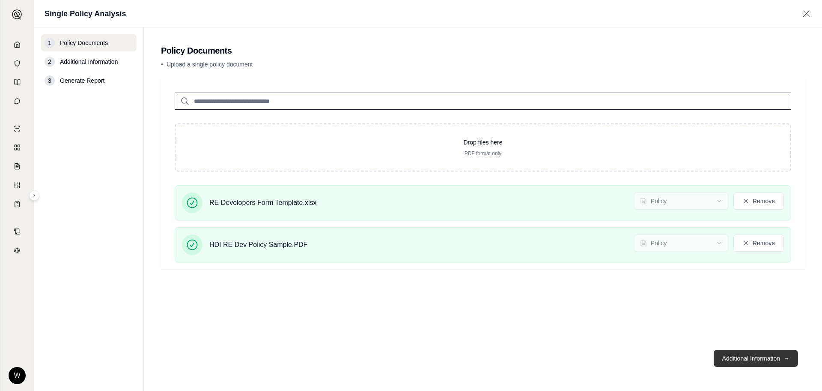
click at [742, 360] on button "Additional Information →" at bounding box center [756, 357] width 84 height 17
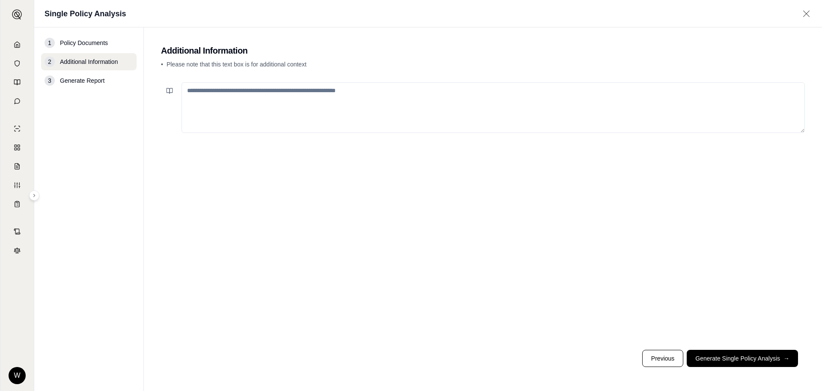
paste textarea "**********"
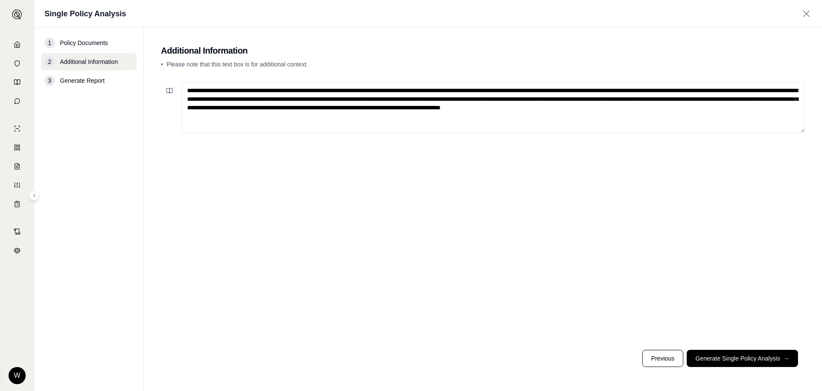
type textarea "**********"
click at [743, 358] on button "Generate Single Policy Analysis →" at bounding box center [742, 357] width 111 height 17
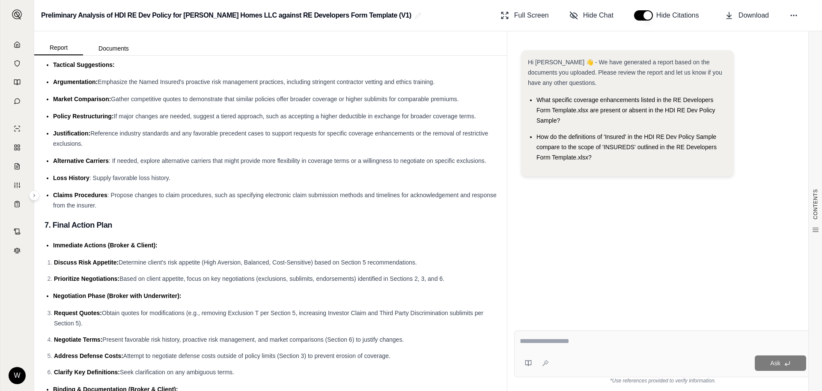
scroll to position [2872, 0]
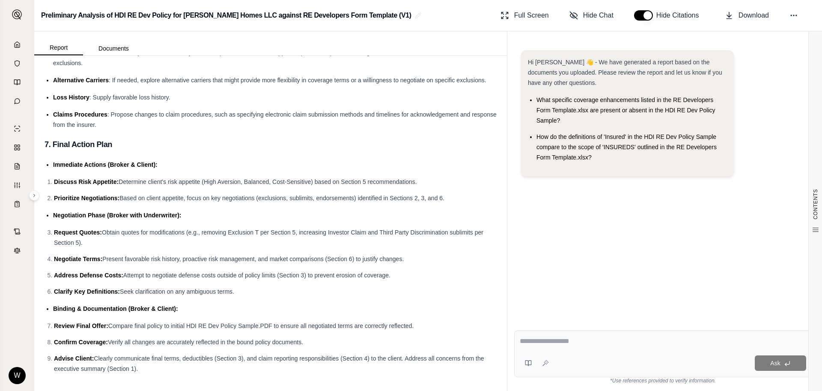
click at [554, 342] on textarea at bounding box center [663, 341] width 286 height 10
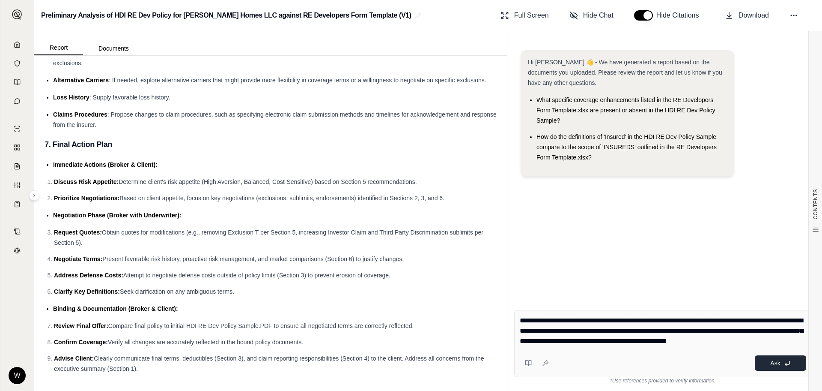
type textarea "**********"
click at [777, 364] on span "Ask" at bounding box center [775, 362] width 10 height 7
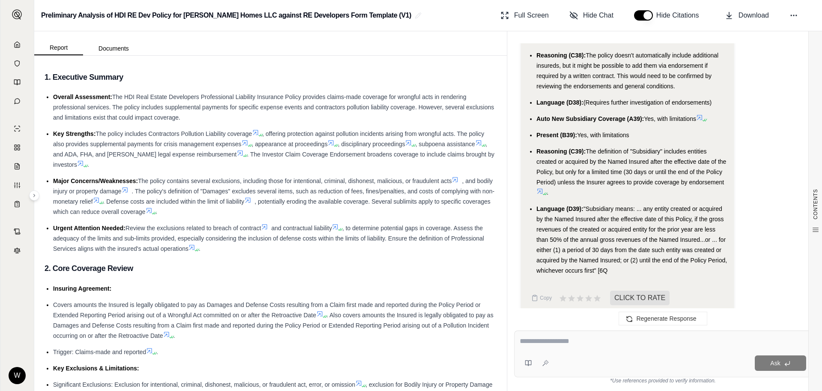
scroll to position [0, 0]
